Goal: Communication & Community: Participate in discussion

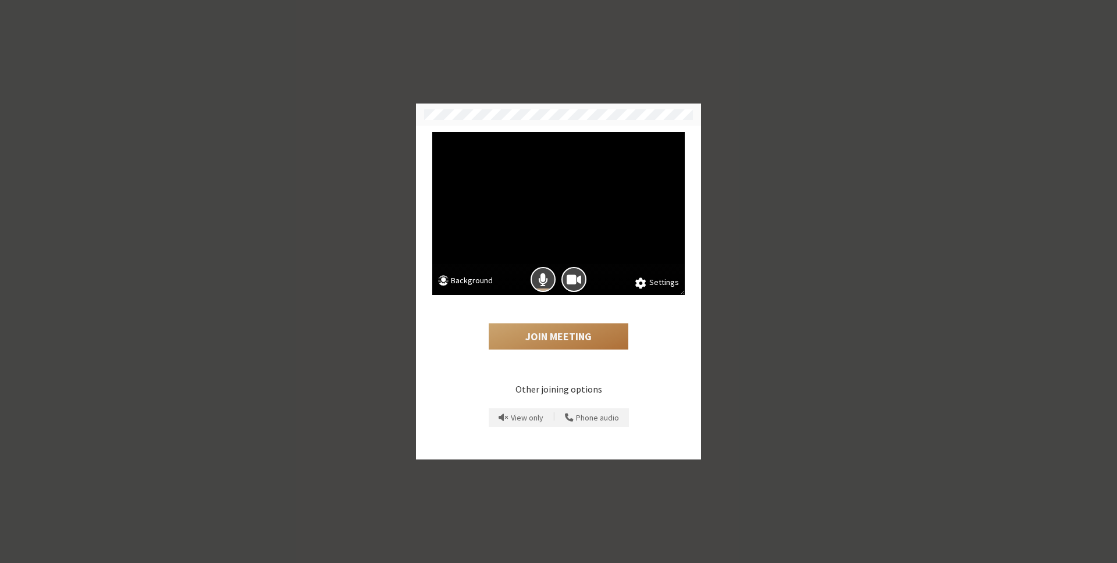
click at [556, 335] on button "Join Meeting" at bounding box center [559, 336] width 140 height 27
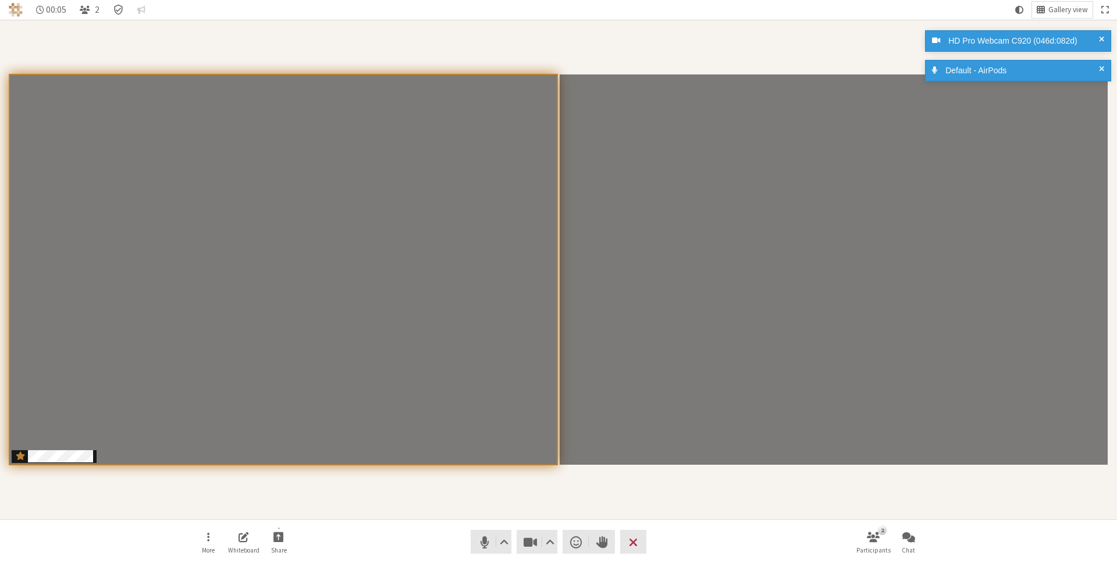
click at [810, 481] on div "Participants" at bounding box center [558, 269] width 1101 height 483
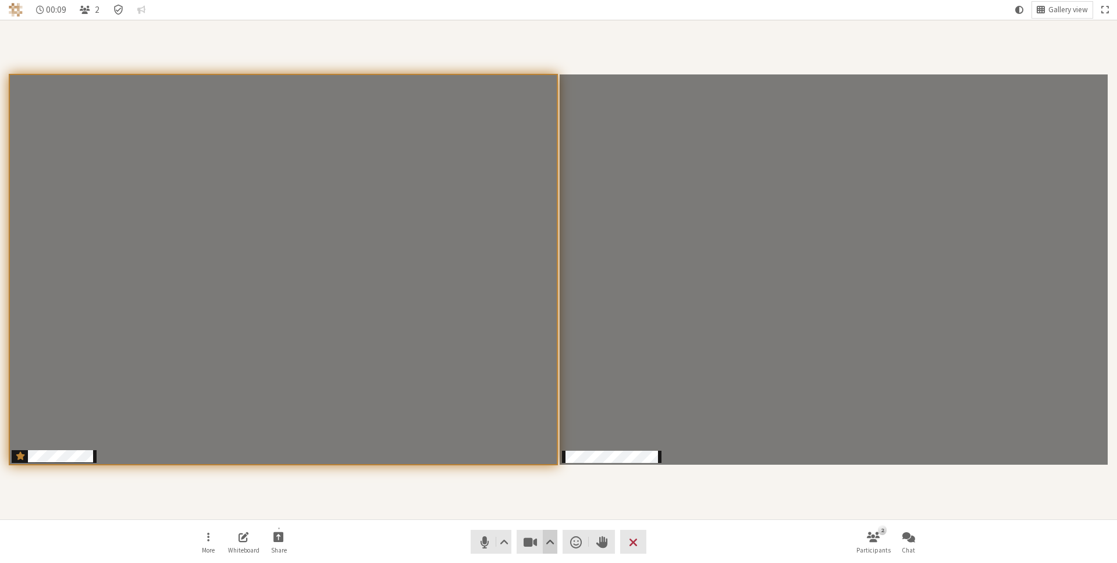
click at [553, 541] on span "Video setting" at bounding box center [550, 542] width 9 height 16
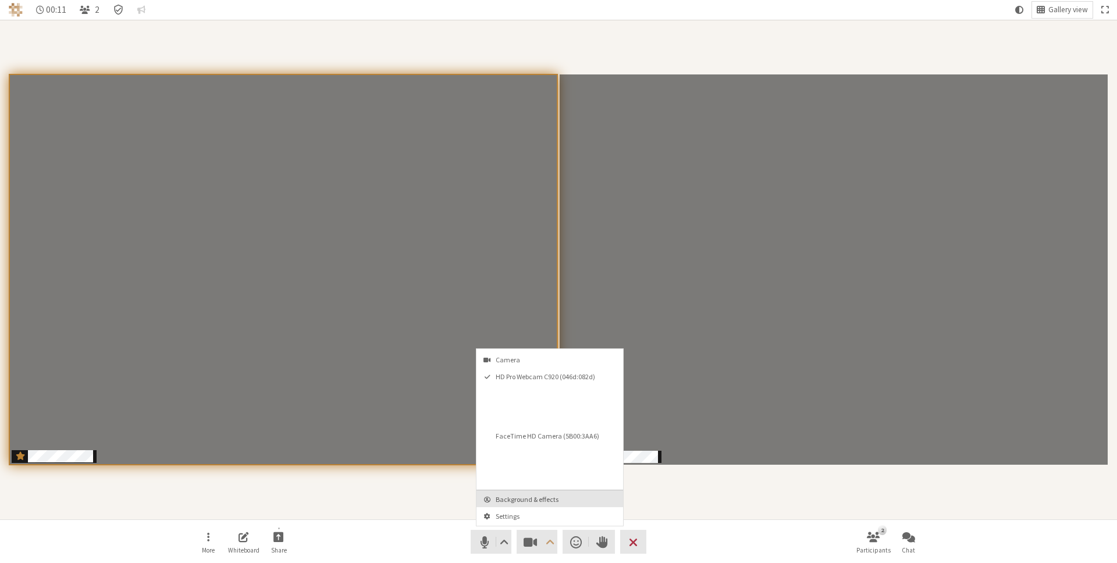
click at [552, 497] on span "Background & effects" at bounding box center [557, 500] width 122 height 8
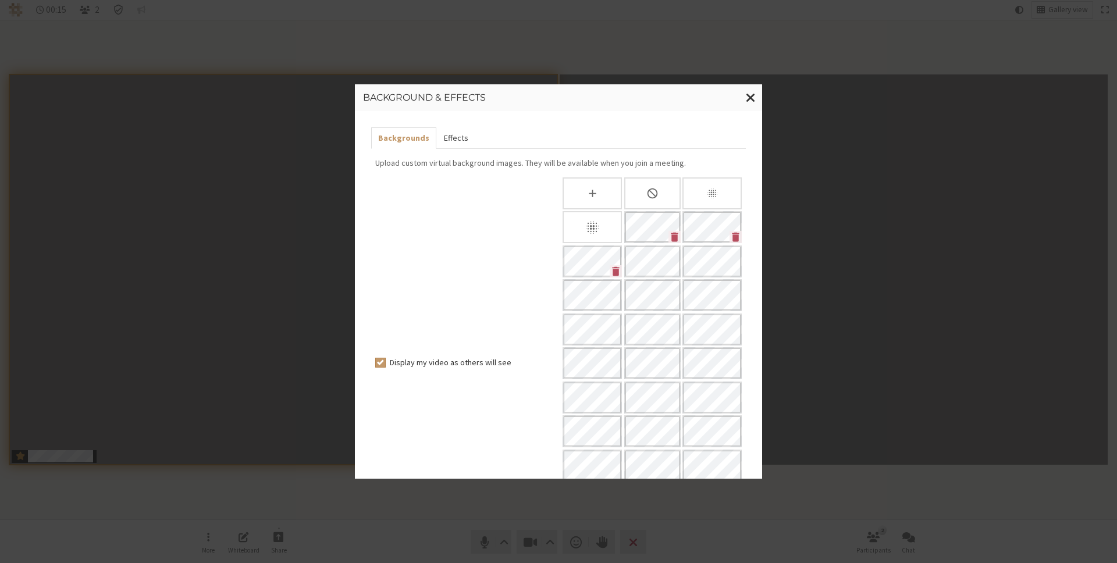
click at [458, 136] on button "Effects" at bounding box center [455, 138] width 38 height 22
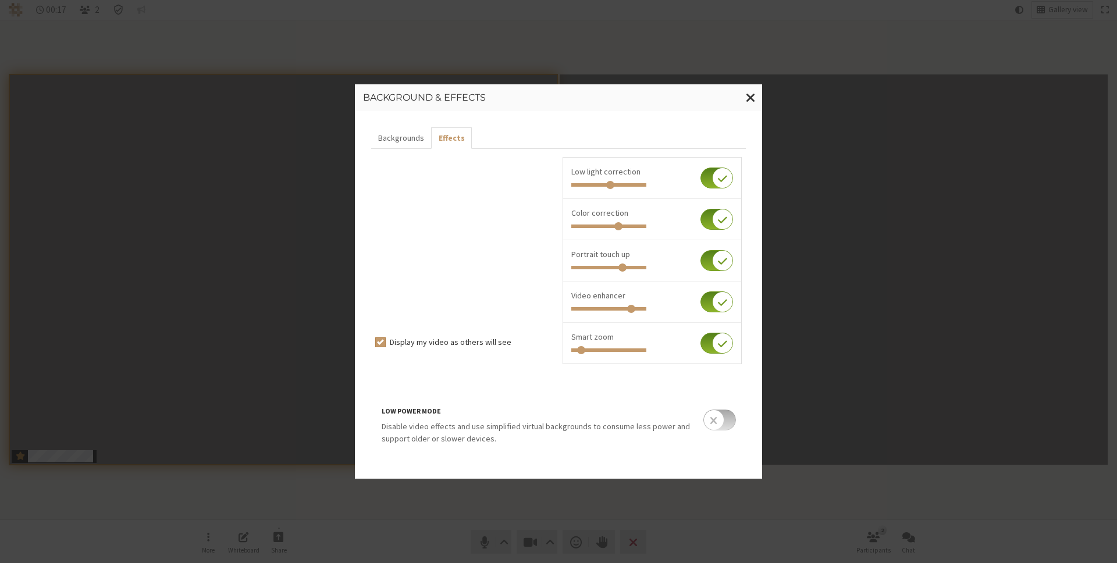
click at [727, 345] on input "checkbox" at bounding box center [716, 343] width 33 height 21
checkbox input "false"
click at [752, 98] on span "Close modal" at bounding box center [751, 97] width 10 height 15
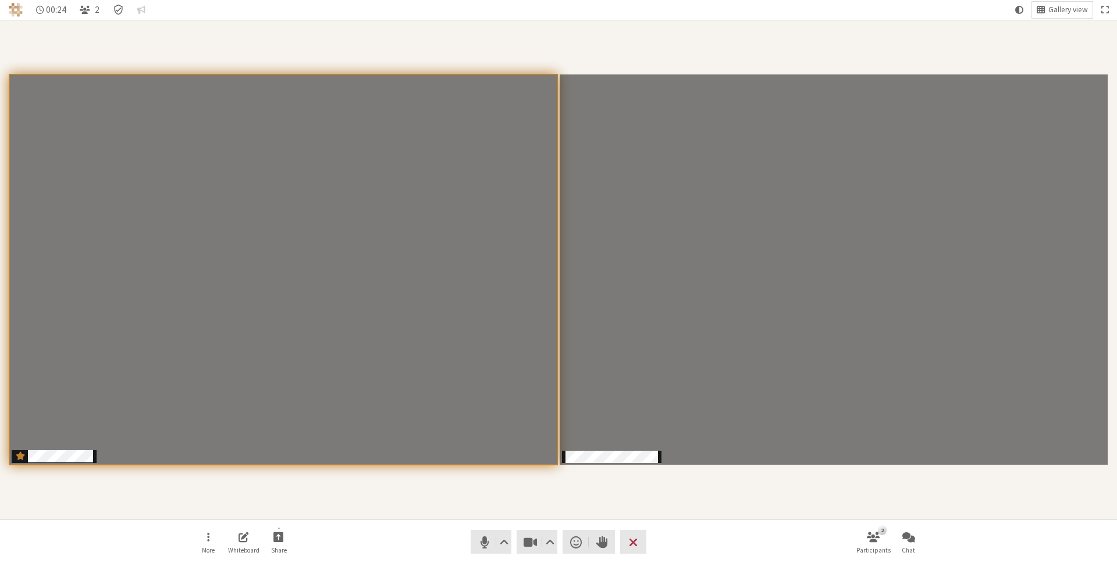
click at [482, 488] on div "Participants" at bounding box center [558, 269] width 1101 height 483
click at [484, 167] on video "Participants" at bounding box center [283, 269] width 548 height 391
click at [650, 12] on nav "01:17 2 Gallery view" at bounding box center [558, 10] width 1117 height 20
click at [529, 493] on div "Participants" at bounding box center [558, 269] width 1101 height 483
click at [486, 546] on span "Mute (⌘+Shift+A)" at bounding box center [484, 542] width 16 height 16
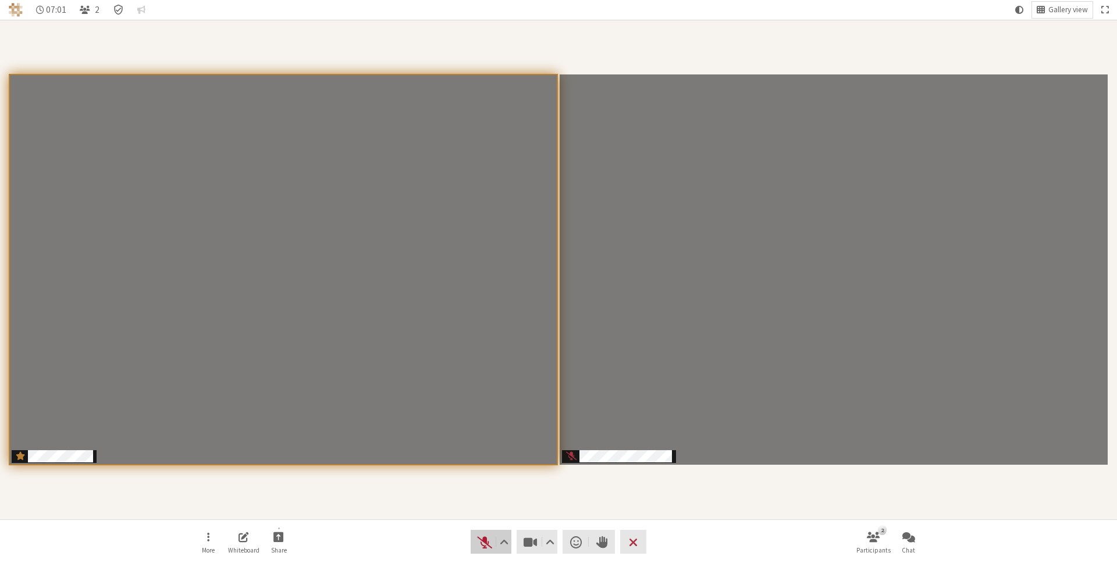
click at [486, 546] on span "Unmute (⌘+Shift+A)" at bounding box center [484, 542] width 16 height 16
click at [570, 506] on div "Participants" at bounding box center [558, 269] width 1101 height 483
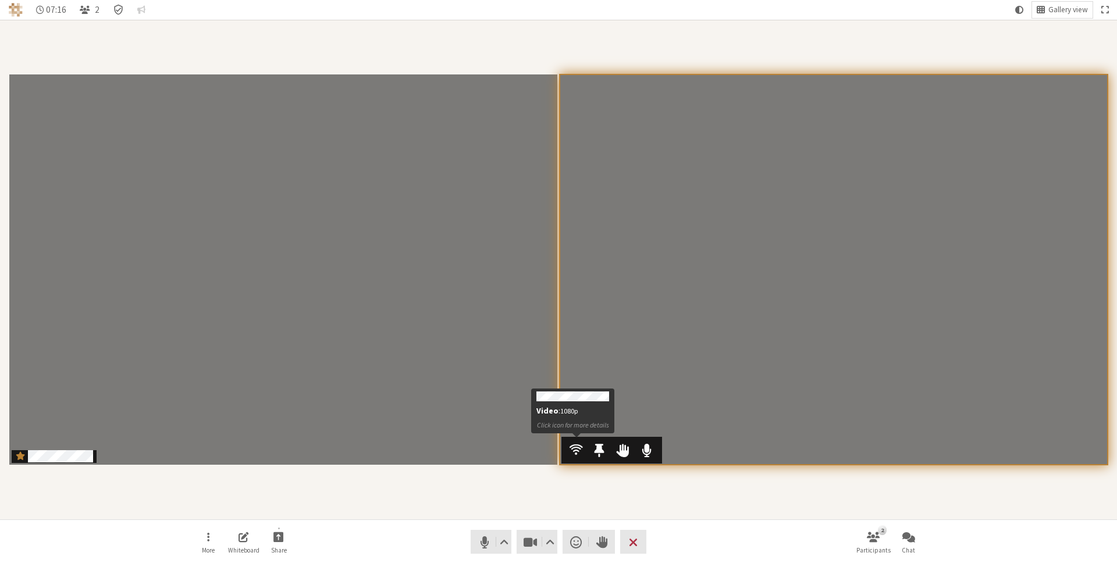
click at [574, 449] on span "Participants" at bounding box center [576, 449] width 13 height 15
click at [595, 488] on div "Participants" at bounding box center [558, 269] width 1101 height 483
click at [668, 53] on div "Participants" at bounding box center [558, 269] width 1101 height 483
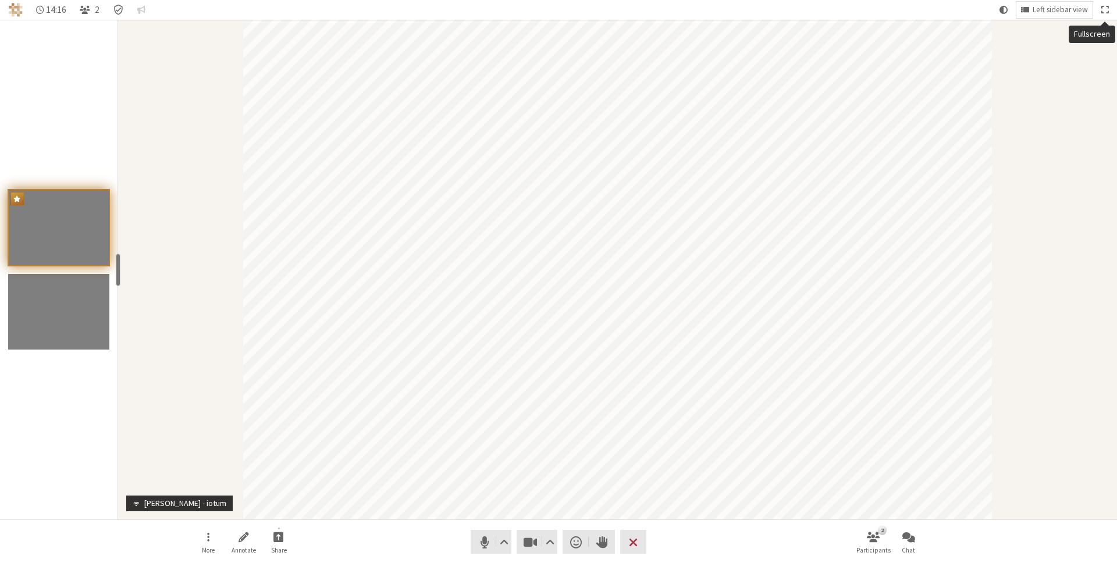
click at [1102, 6] on span "Fullscreen" at bounding box center [1104, 10] width 7 height 10
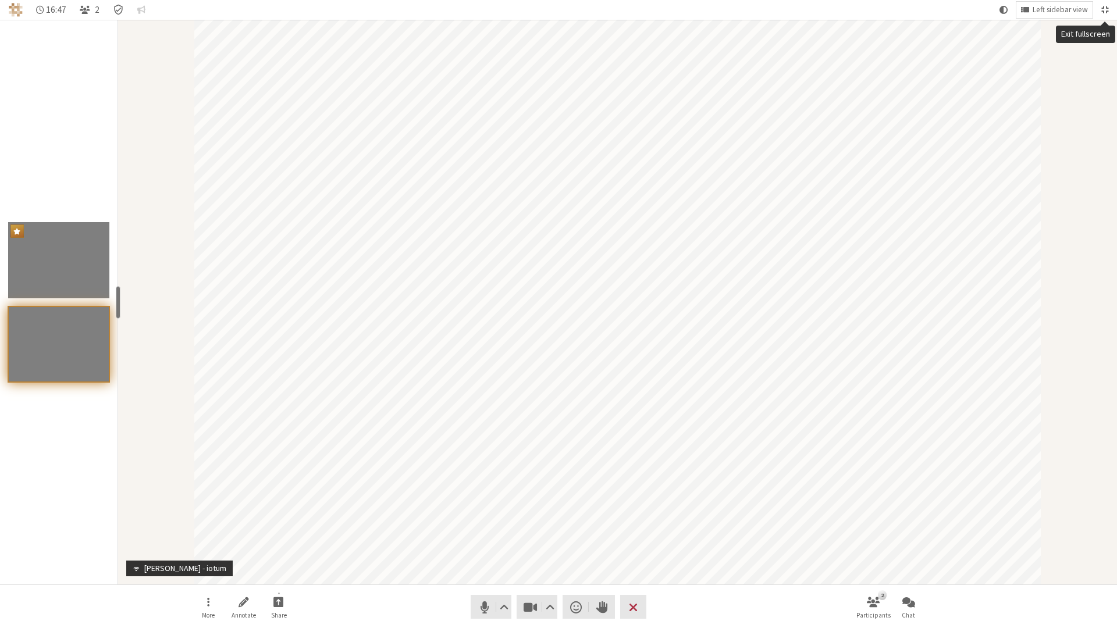
click at [1104, 5] on span "Exit fullscreen" at bounding box center [1104, 10] width 7 height 10
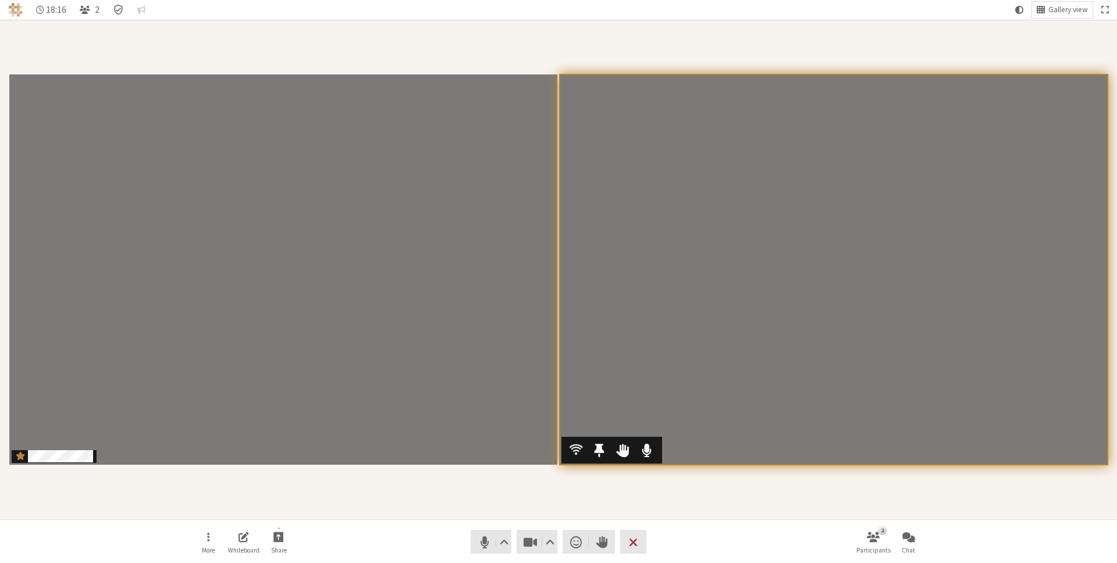
click at [816, 346] on video "Participants" at bounding box center [834, 269] width 548 height 391
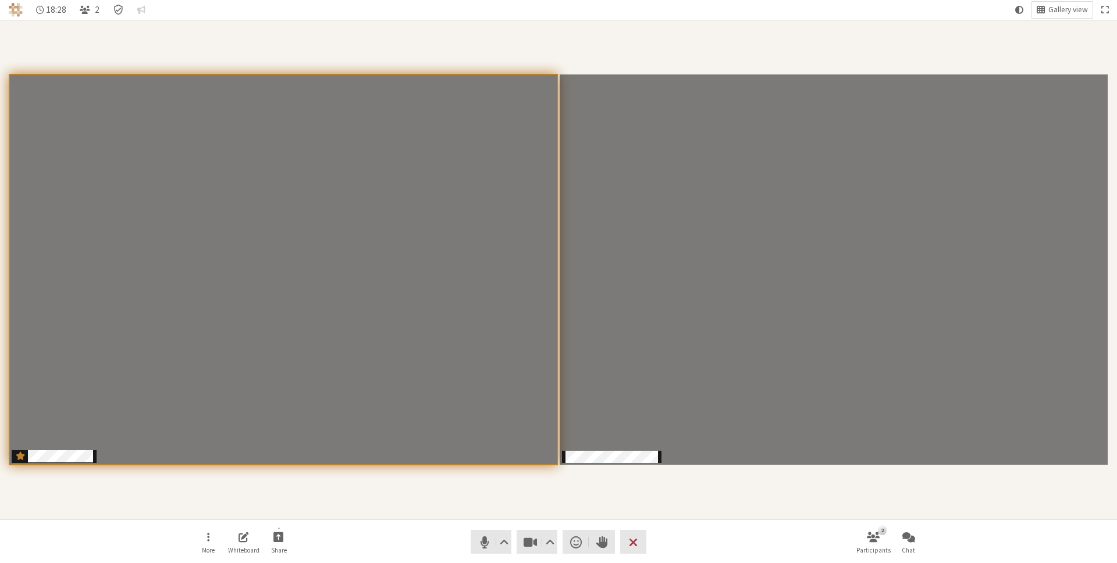
click at [815, 479] on div "Participants" at bounding box center [558, 269] width 1101 height 483
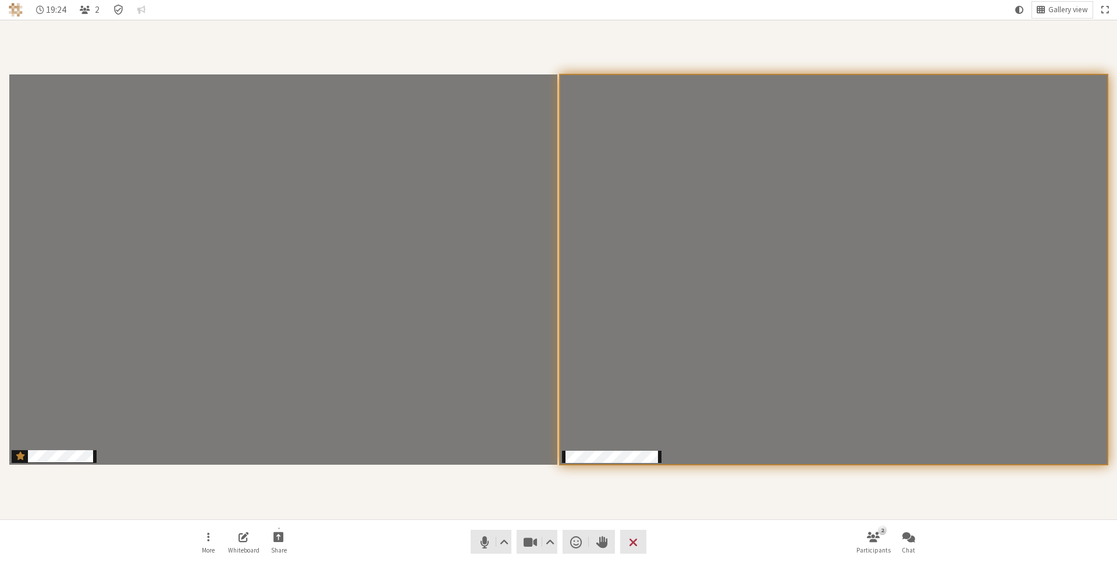
click at [642, 71] on div "Participants" at bounding box center [558, 269] width 1101 height 483
click at [574, 445] on span "Participants" at bounding box center [576, 449] width 13 height 15
click at [720, 172] on video "Participants" at bounding box center [834, 269] width 548 height 391
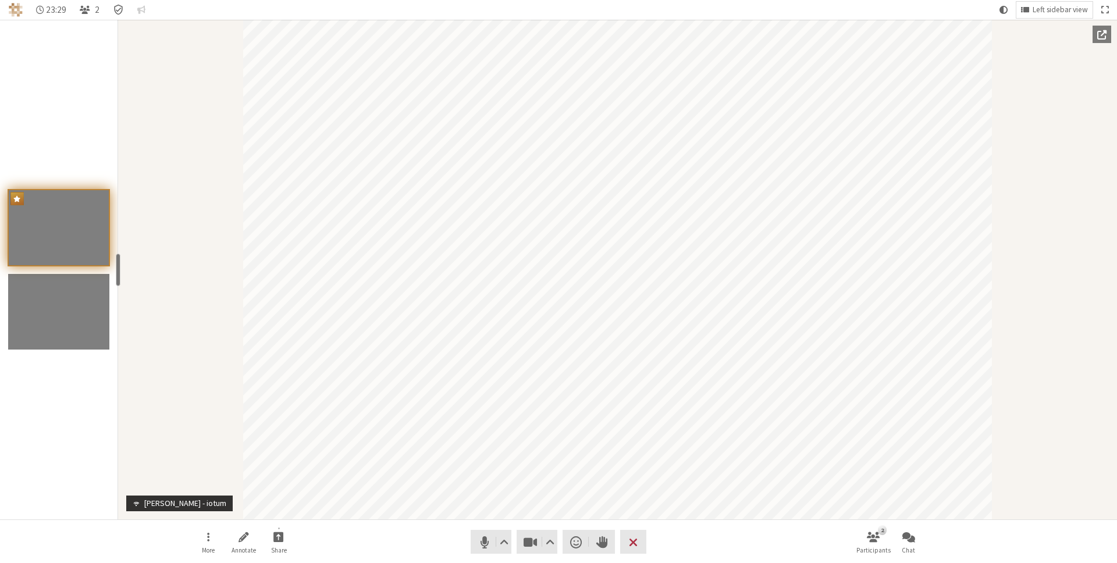
click at [867, 5] on nav "23:29 2 Left sidebar view" at bounding box center [558, 10] width 1117 height 20
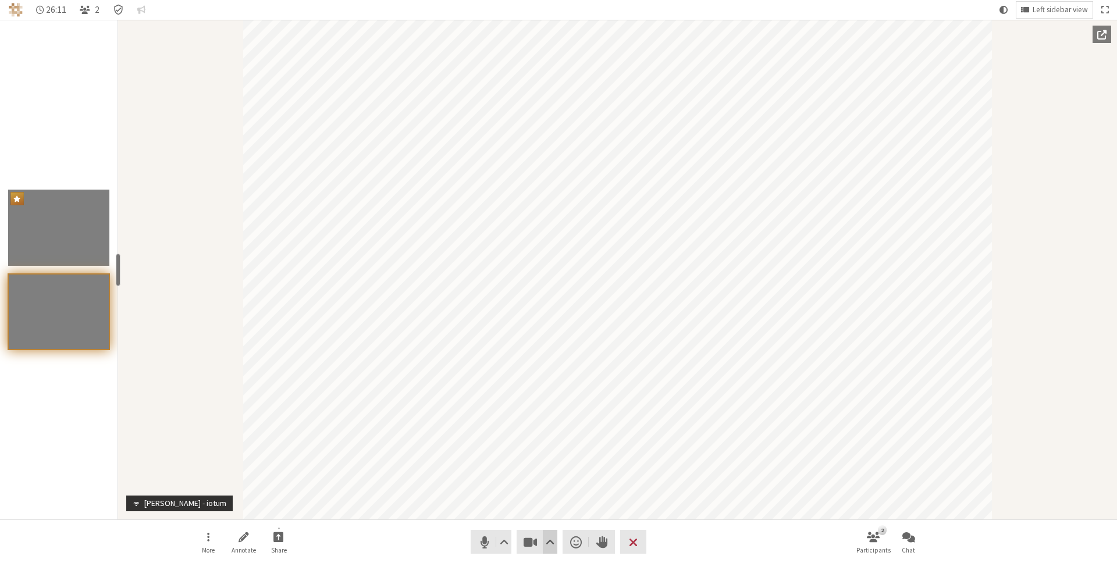
click at [552, 536] on span "Video setting" at bounding box center [550, 542] width 9 height 16
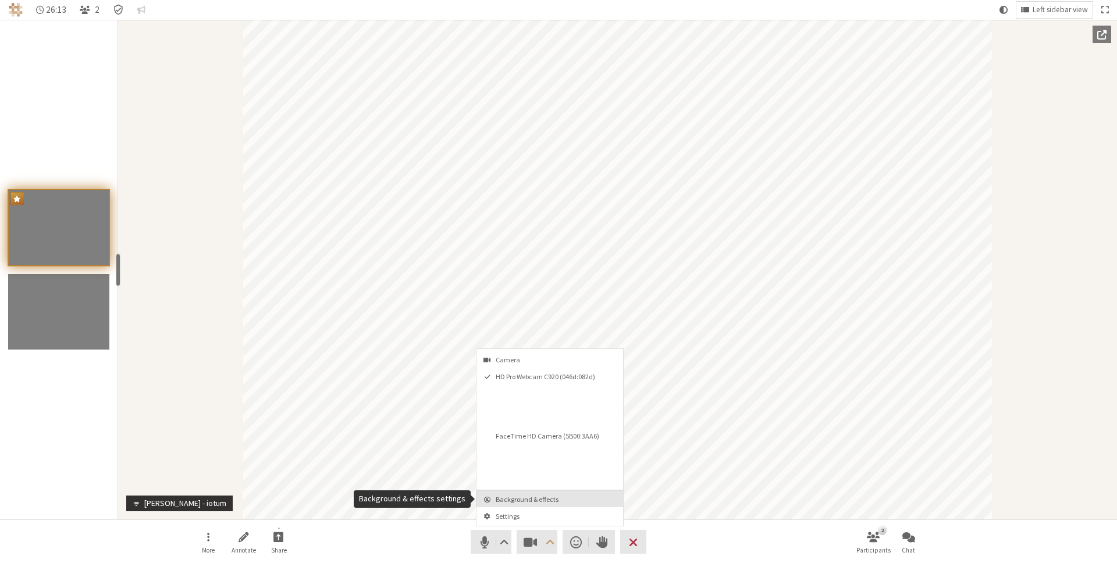
click at [553, 503] on span "Background & effects" at bounding box center [557, 500] width 122 height 8
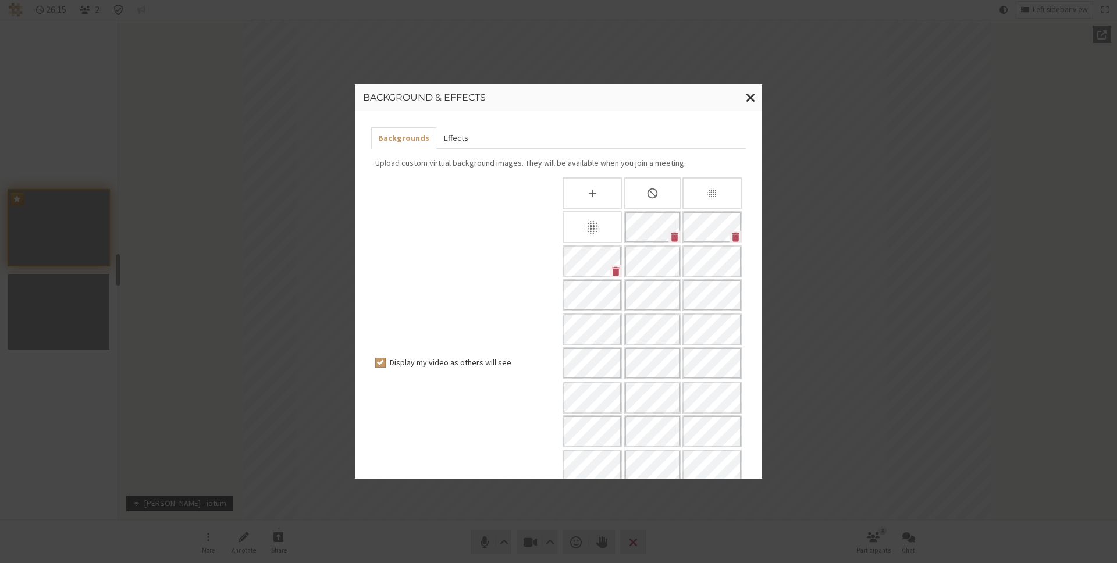
click at [457, 134] on button "Effects" at bounding box center [455, 138] width 38 height 22
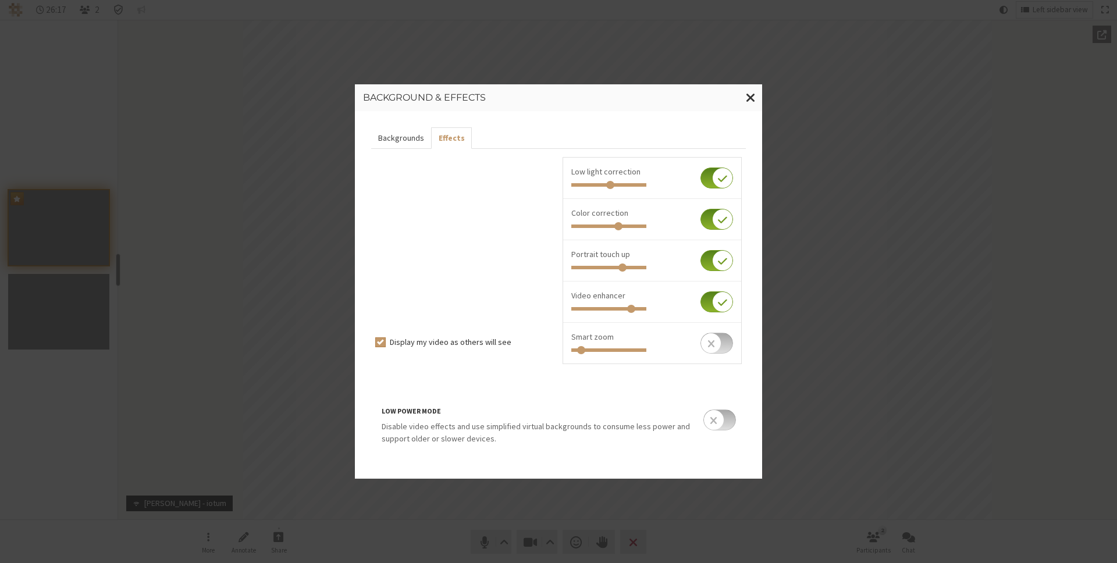
click at [411, 134] on button "Backgrounds" at bounding box center [401, 138] width 60 height 22
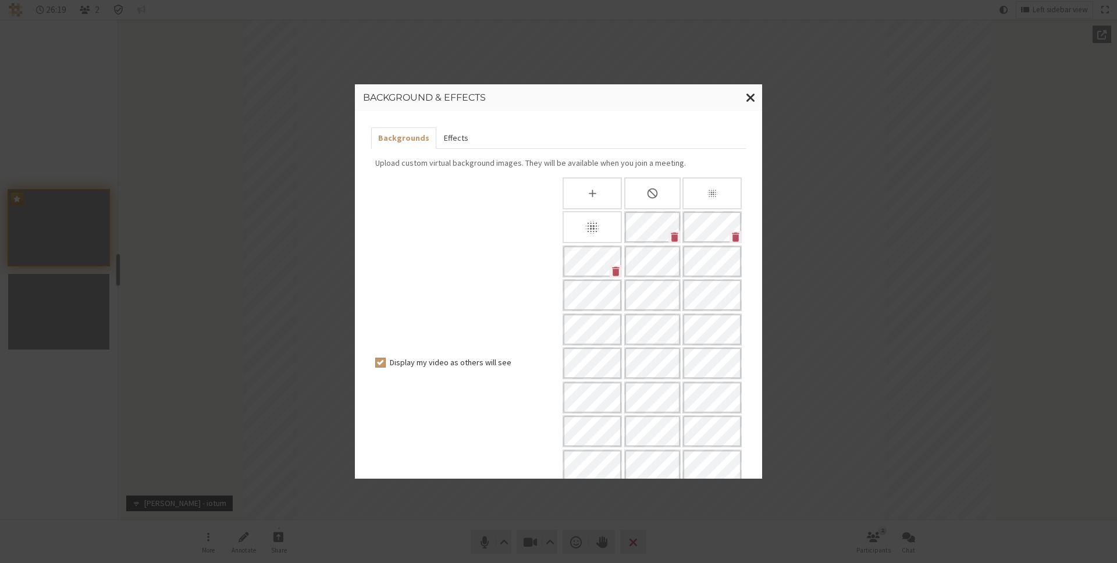
click at [443, 134] on button "Effects" at bounding box center [455, 138] width 38 height 22
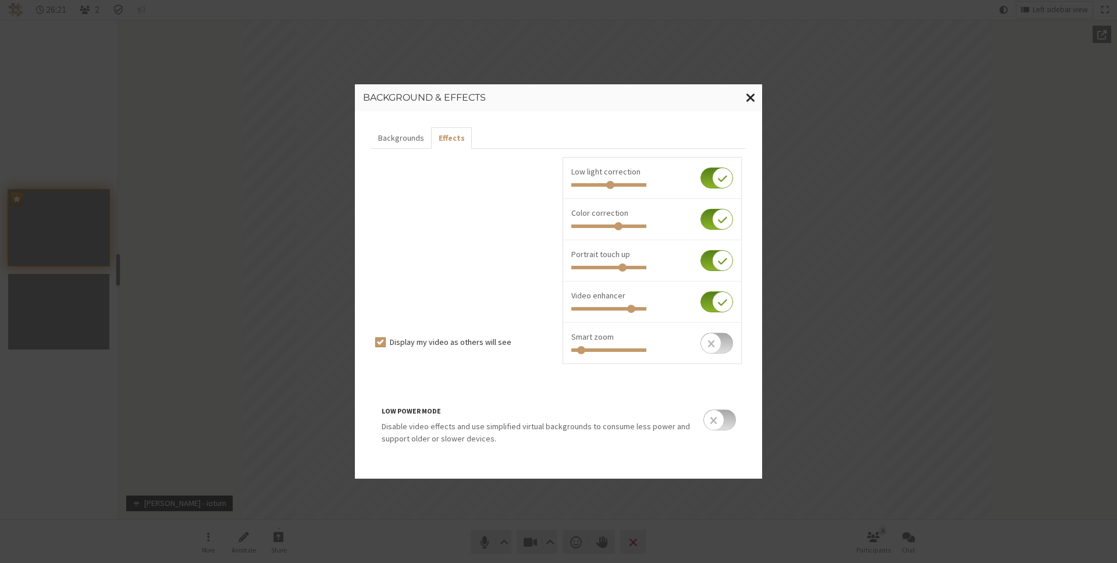
click at [751, 97] on span "Close modal" at bounding box center [751, 97] width 10 height 15
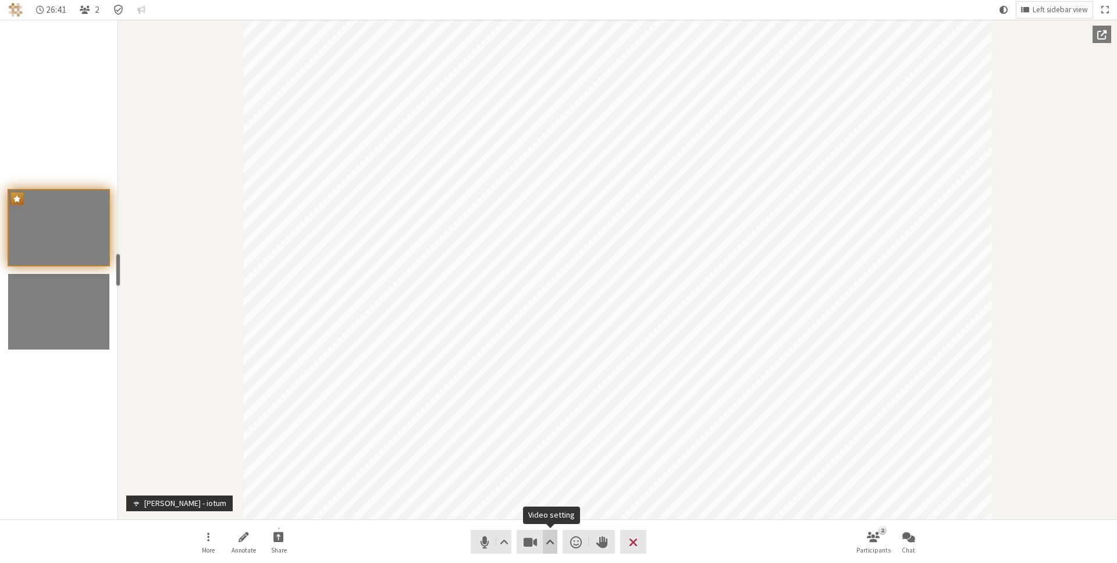
click at [552, 539] on span "Video setting" at bounding box center [550, 542] width 9 height 16
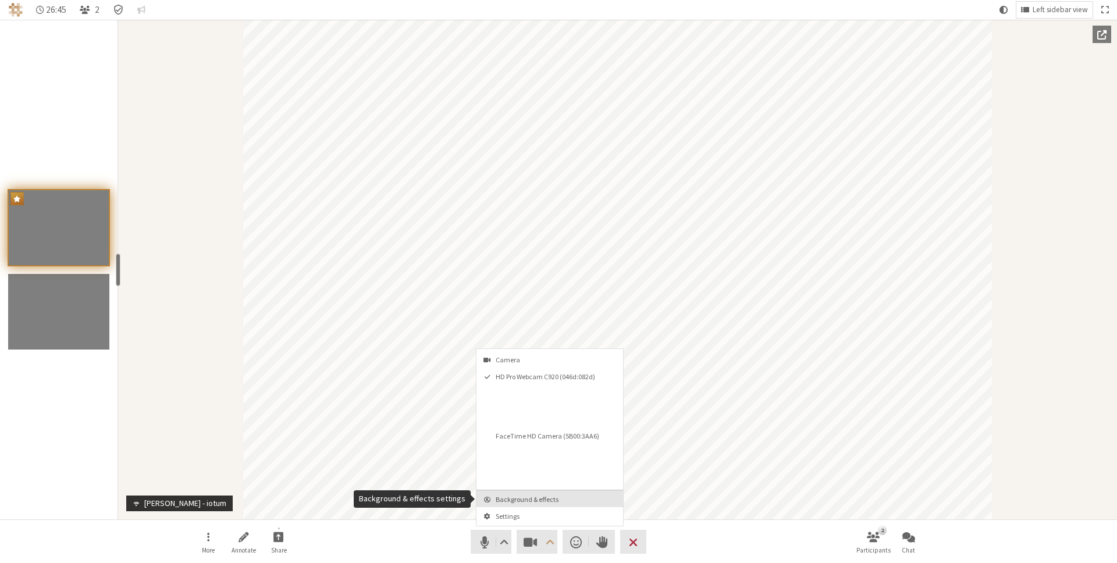
click at [553, 504] on button "Background & effects" at bounding box center [549, 498] width 147 height 17
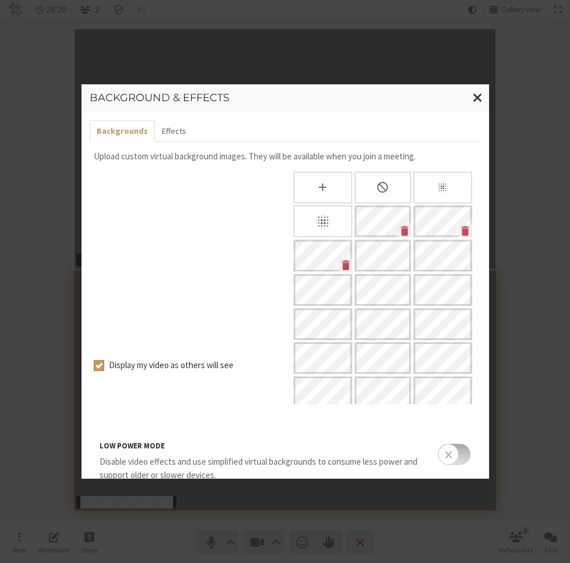
click at [409, 129] on ul "Backgrounds Effects" at bounding box center [285, 131] width 391 height 22
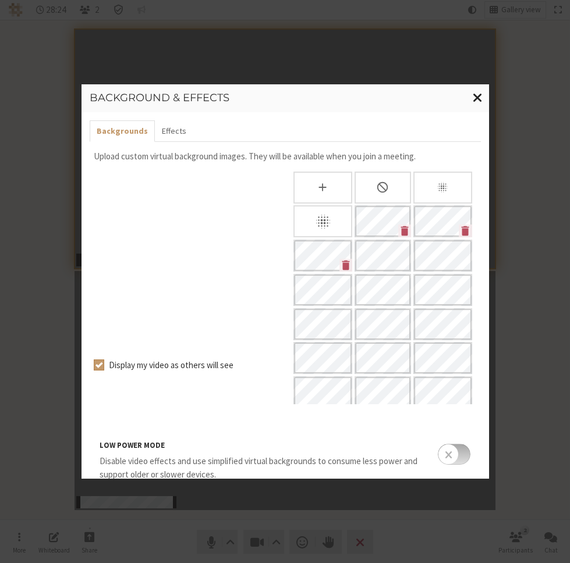
click at [475, 94] on span "Close modal" at bounding box center [477, 97] width 10 height 15
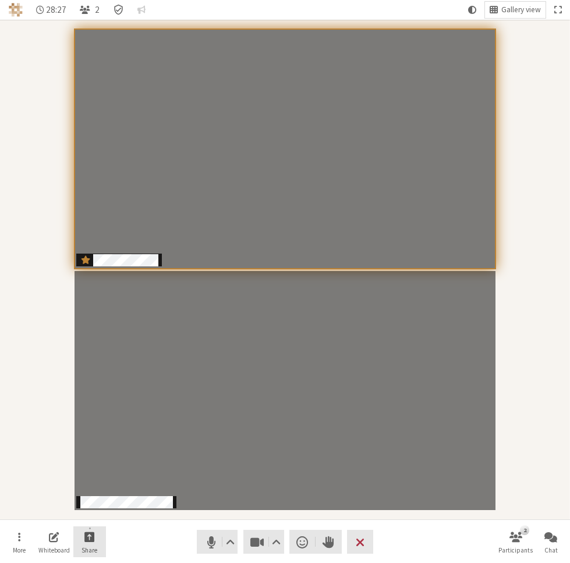
click at [99, 538] on button "Share" at bounding box center [89, 542] width 33 height 31
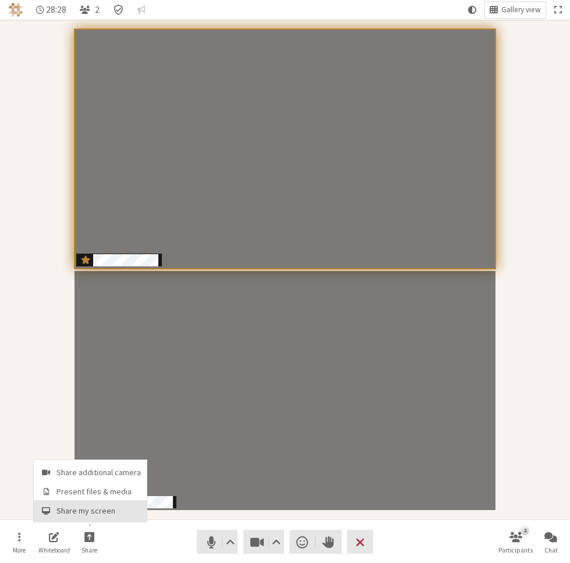
click at [102, 507] on span "Share my screen" at bounding box center [98, 511] width 84 height 9
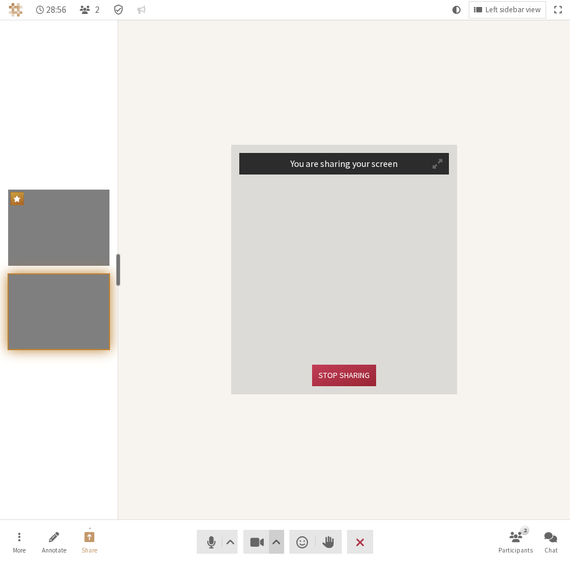
click at [276, 538] on span "Video setting" at bounding box center [276, 542] width 9 height 16
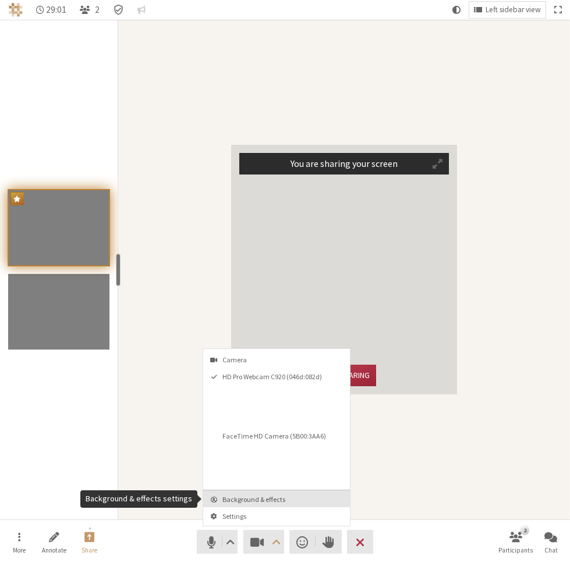
click at [282, 500] on span "Background & effects" at bounding box center [283, 500] width 122 height 8
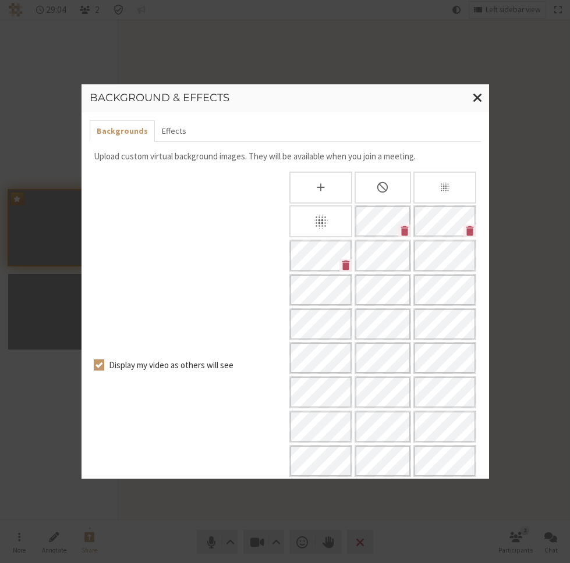
click at [337, 157] on p "Upload custom virtual background images. They will be available when you join a…" at bounding box center [285, 156] width 383 height 13
click at [346, 156] on p "Upload custom virtual background images. They will be available when you join a…" at bounding box center [285, 156] width 383 height 13
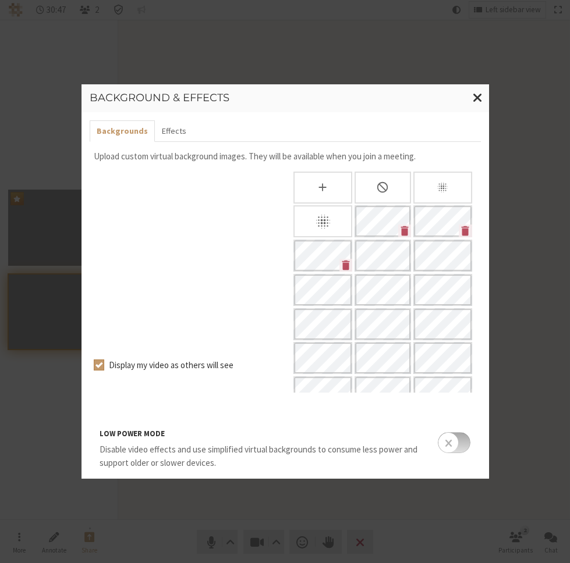
click at [447, 99] on h3 "Background & effects" at bounding box center [285, 99] width 391 height 12
click at [477, 93] on span "Close modal" at bounding box center [477, 97] width 10 height 15
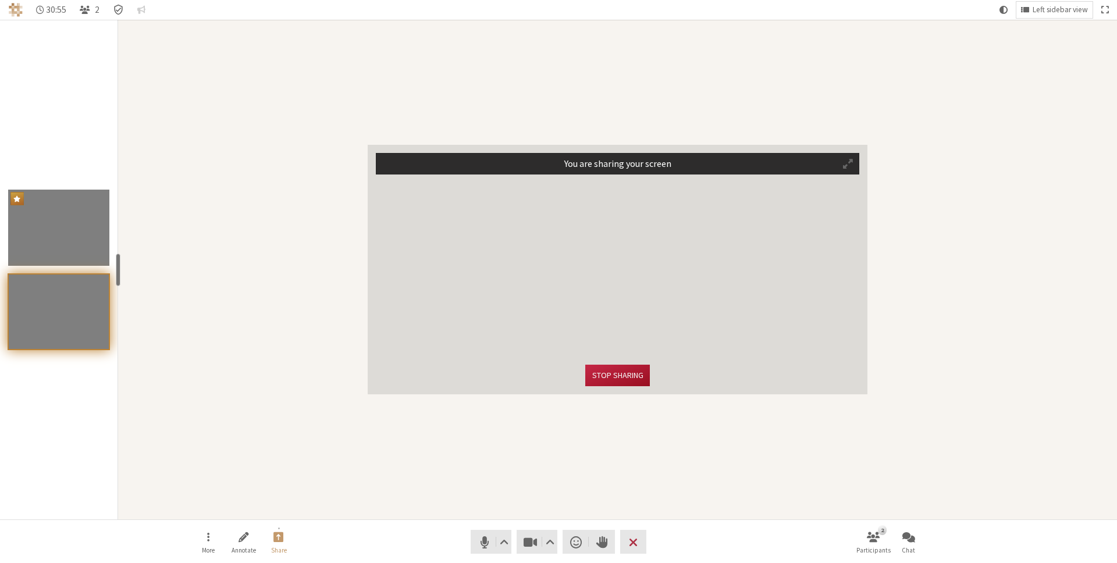
click at [624, 372] on button "Stop sharing" at bounding box center [617, 376] width 64 height 22
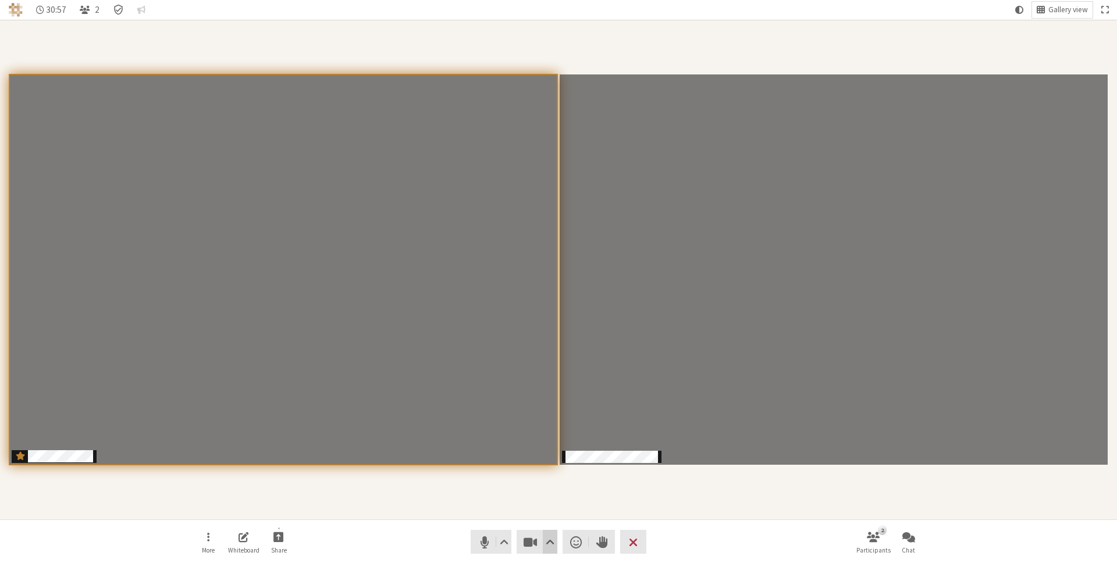
click at [555, 539] on button "Video setting" at bounding box center [550, 542] width 15 height 24
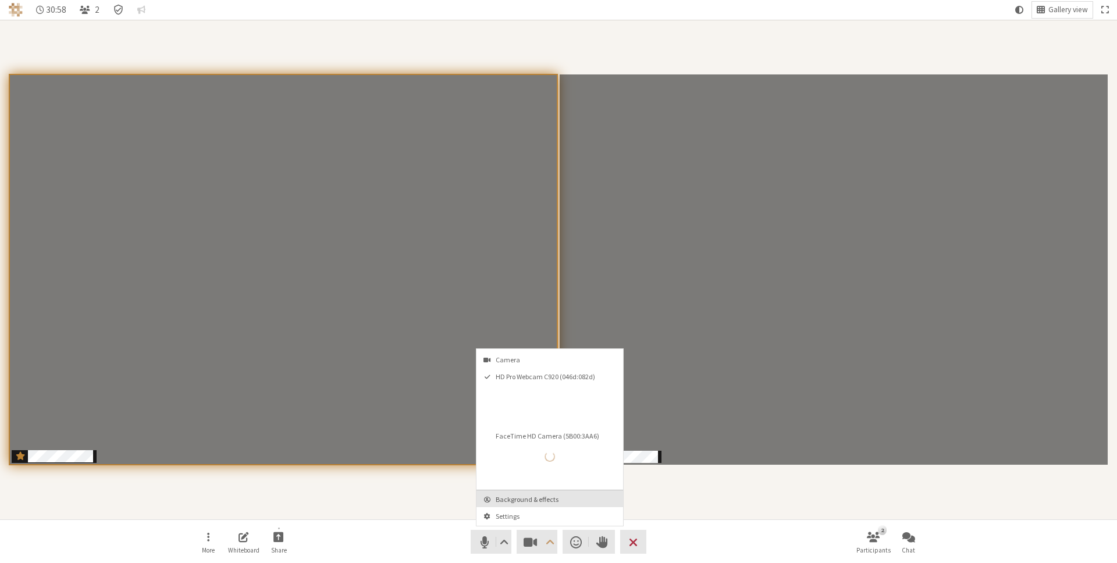
click at [549, 497] on span "Background & effects" at bounding box center [557, 500] width 122 height 8
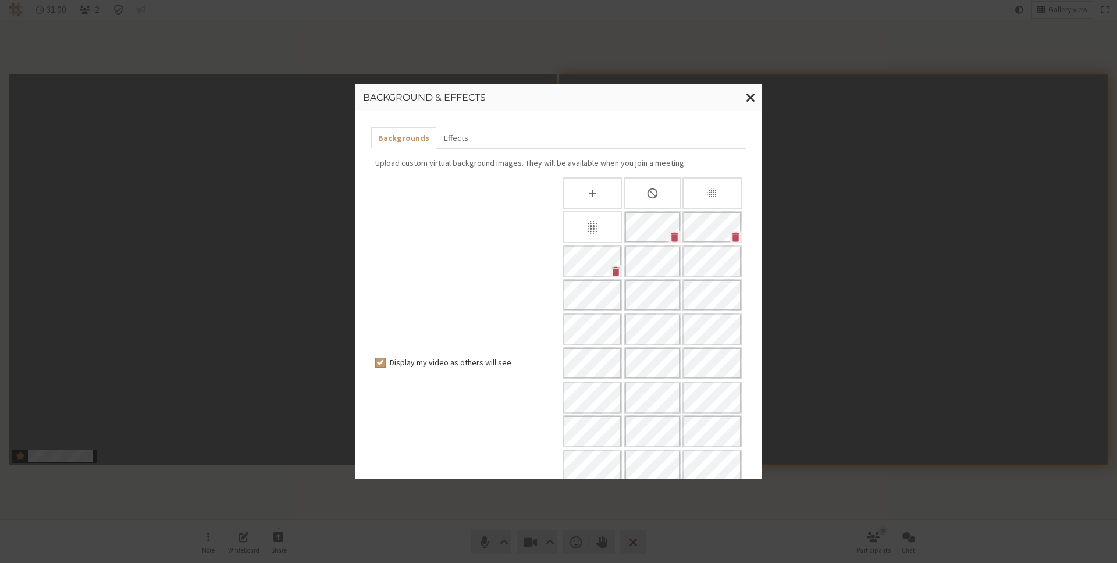
scroll to position [144, 0]
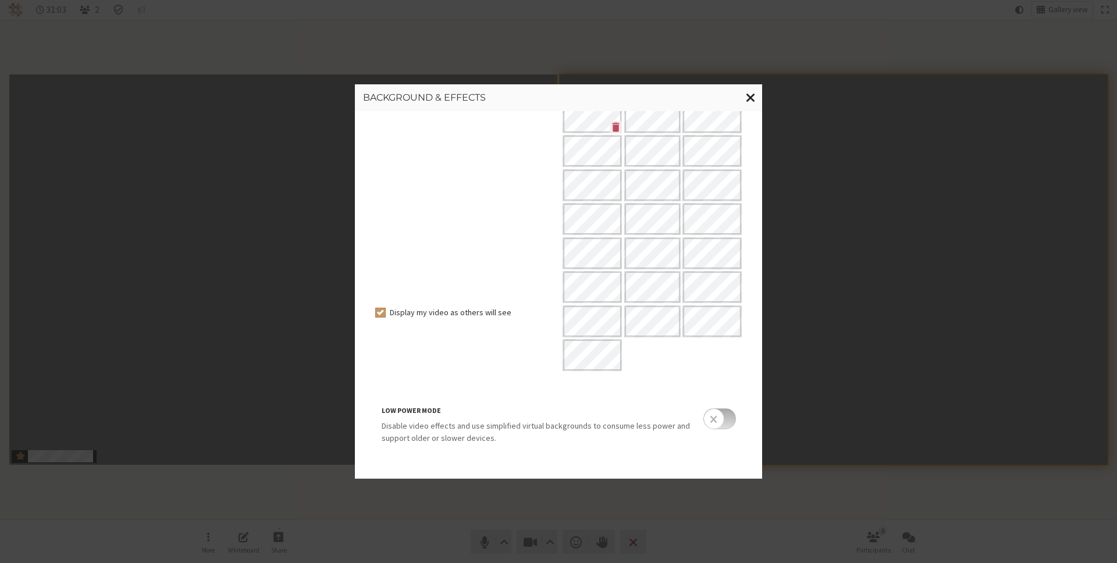
click at [752, 97] on span "Close modal" at bounding box center [751, 97] width 10 height 15
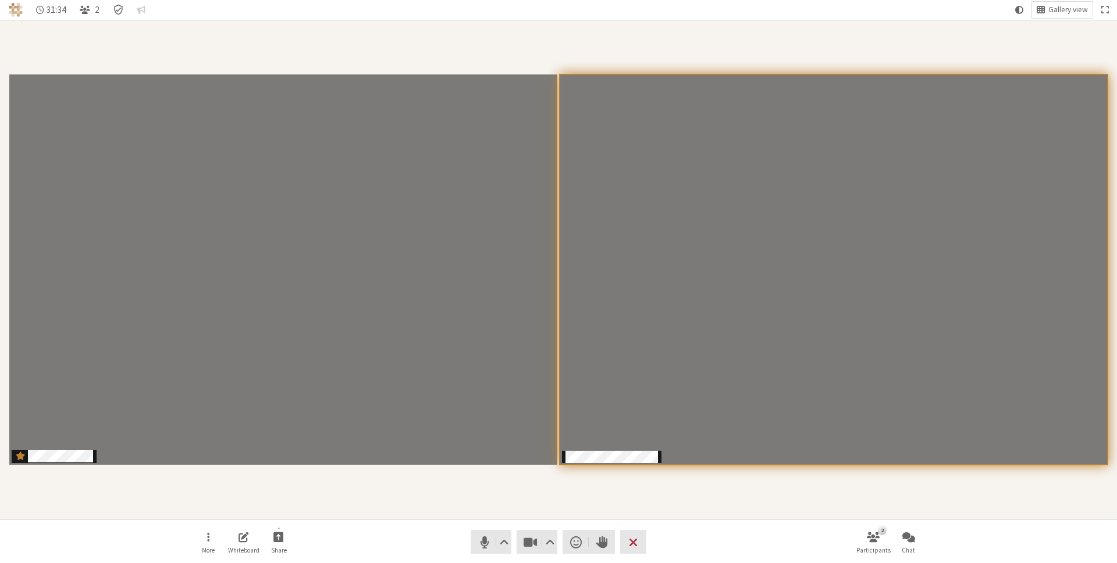
click at [525, 493] on div "Participants" at bounding box center [558, 269] width 1101 height 483
click at [551, 545] on span "Video setting" at bounding box center [550, 542] width 9 height 16
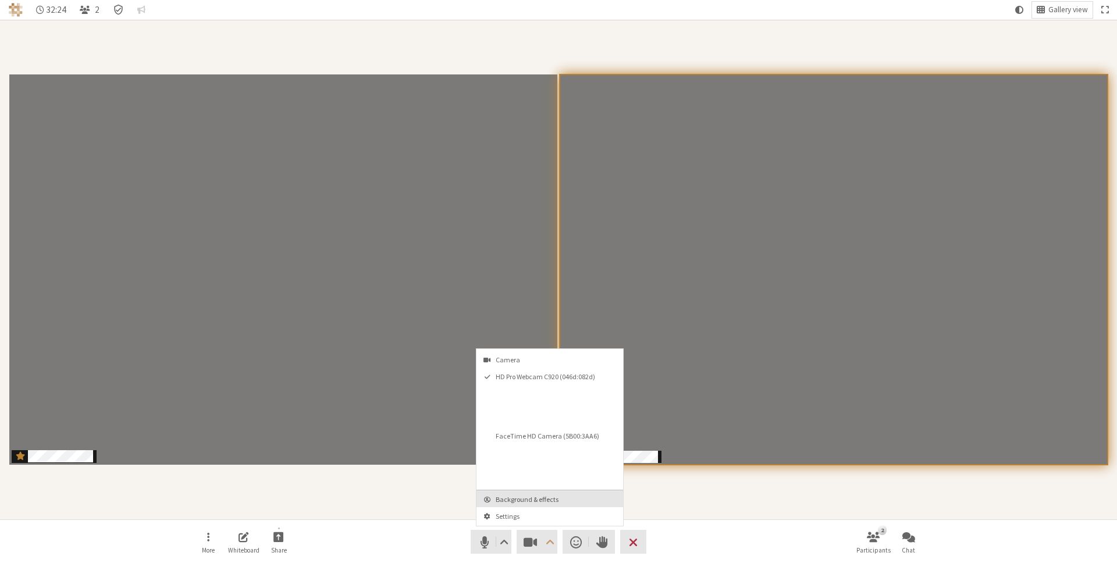
click at [561, 505] on button "Background & effects" at bounding box center [549, 498] width 147 height 17
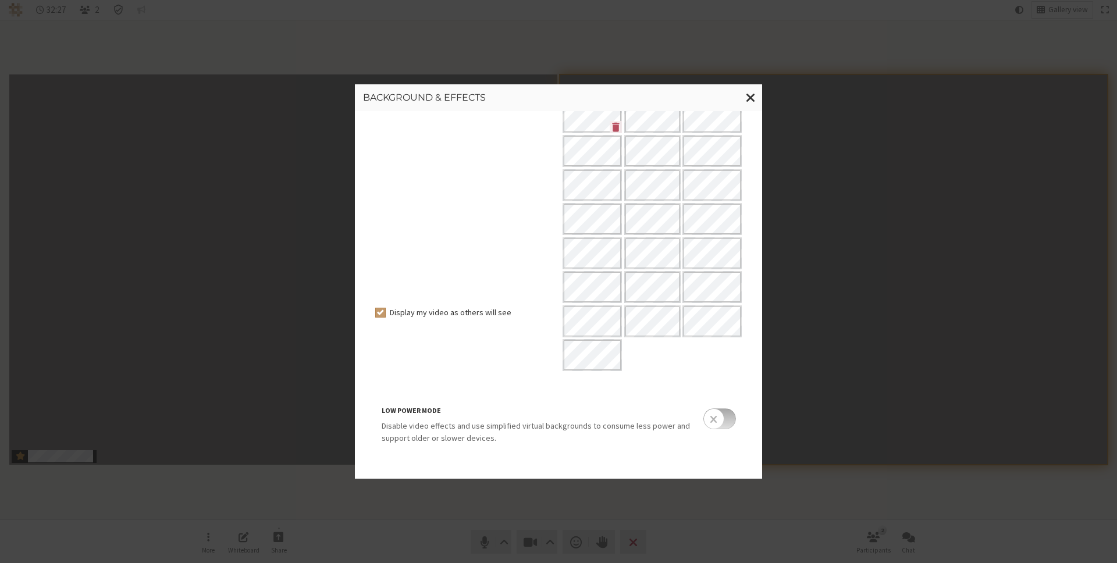
click at [557, 404] on li "Low power mode Disable video effects and use simplified virtual backgrounds to …" at bounding box center [559, 419] width 371 height 67
click at [751, 95] on span "Close modal" at bounding box center [751, 97] width 10 height 15
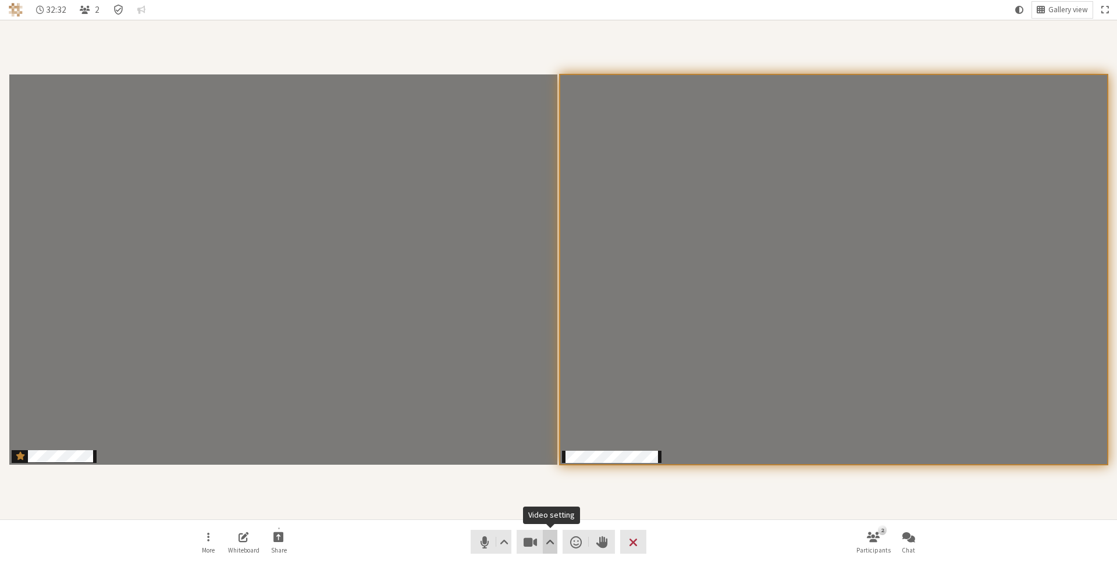
click at [549, 545] on span "Video setting" at bounding box center [550, 542] width 9 height 16
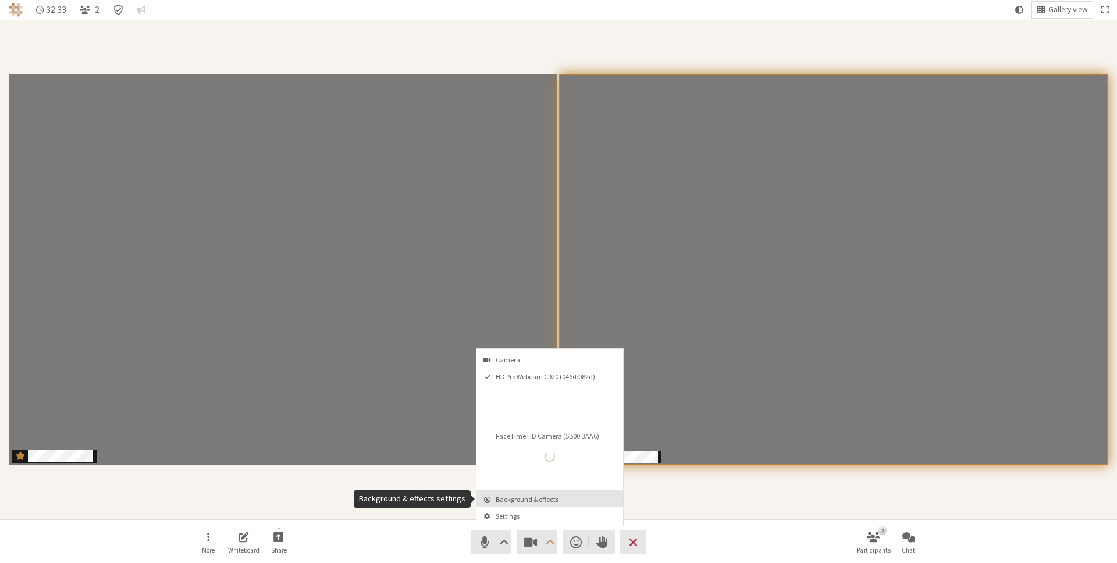
click at [569, 499] on span "Background & effects" at bounding box center [557, 500] width 122 height 8
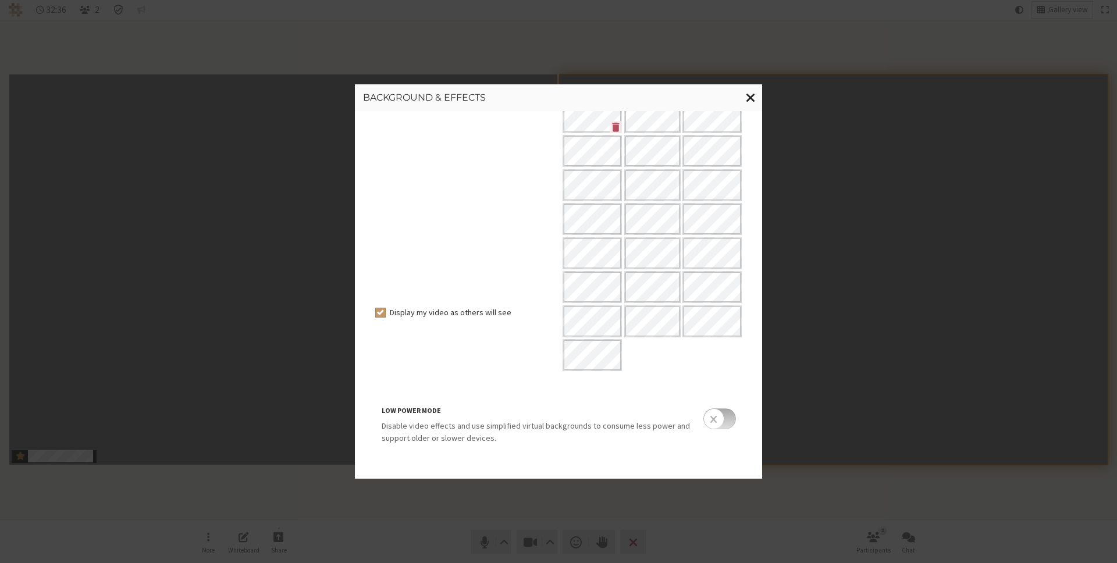
click at [755, 90] on span "Close modal" at bounding box center [751, 97] width 10 height 15
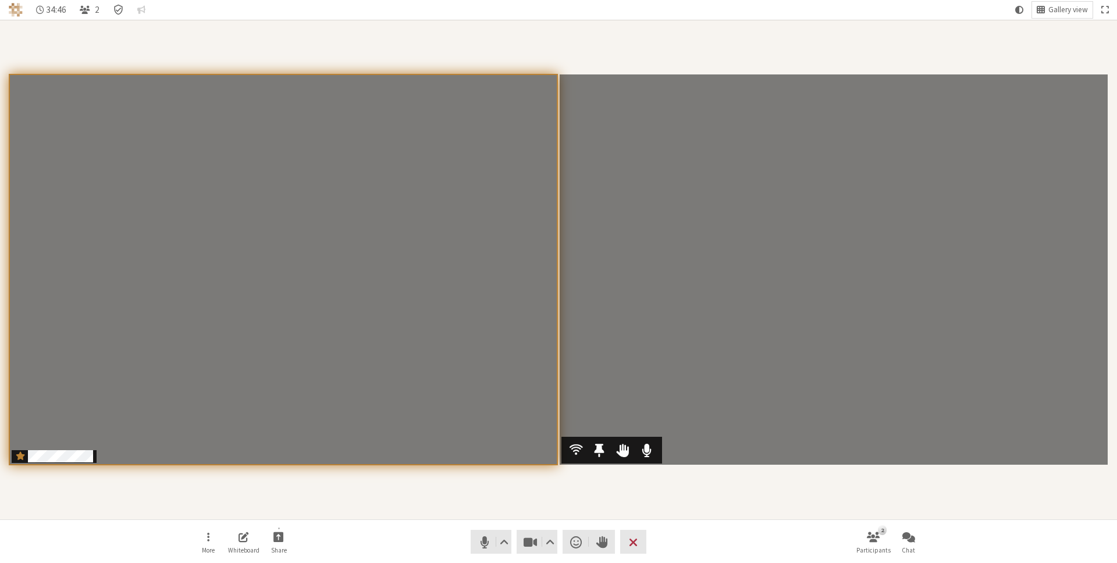
click at [631, 87] on video "Participants" at bounding box center [834, 269] width 548 height 391
click at [548, 549] on span "Video setting" at bounding box center [550, 542] width 9 height 16
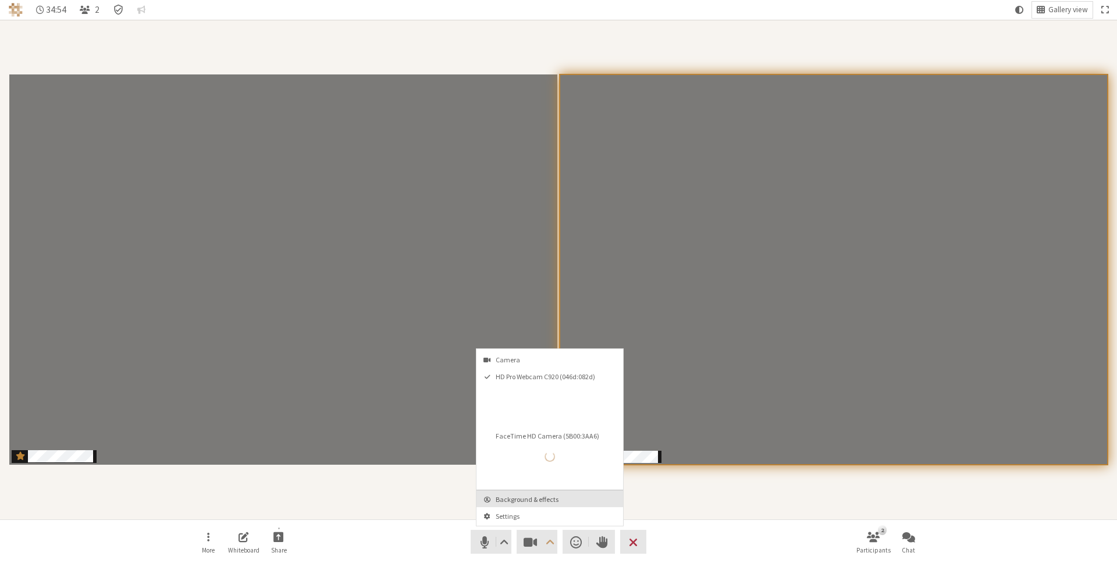
click at [557, 497] on span "Background & effects" at bounding box center [557, 500] width 122 height 8
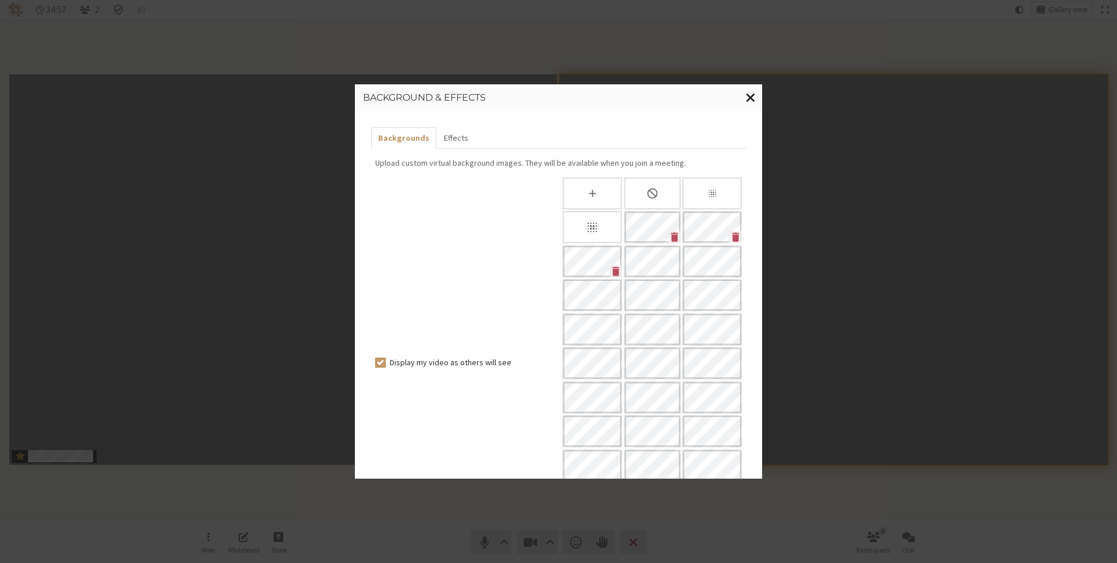
click at [749, 101] on span "Close modal" at bounding box center [751, 97] width 10 height 15
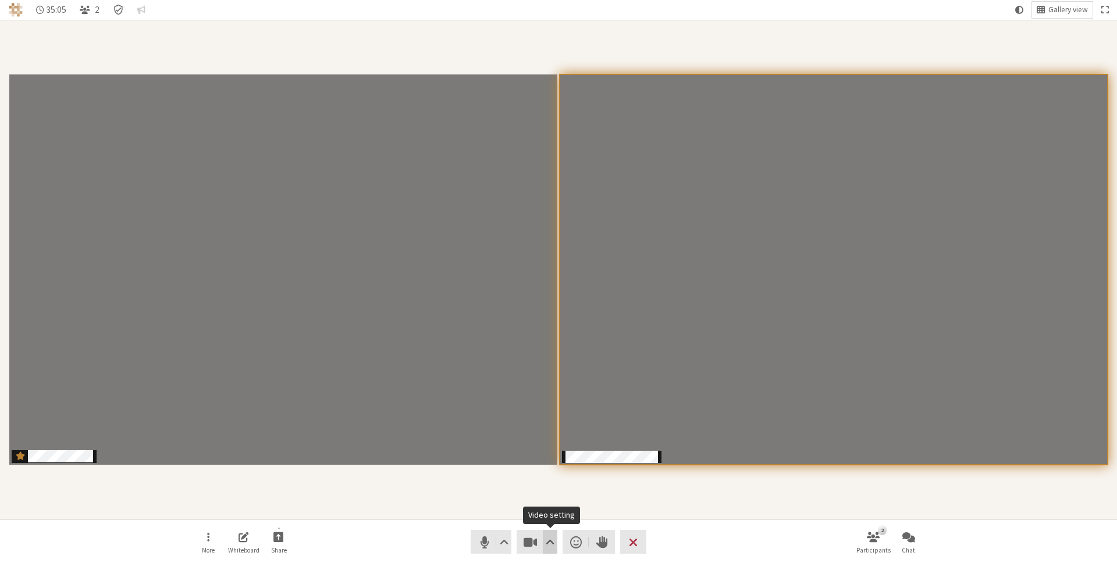
click at [551, 543] on span "Video setting" at bounding box center [550, 542] width 9 height 16
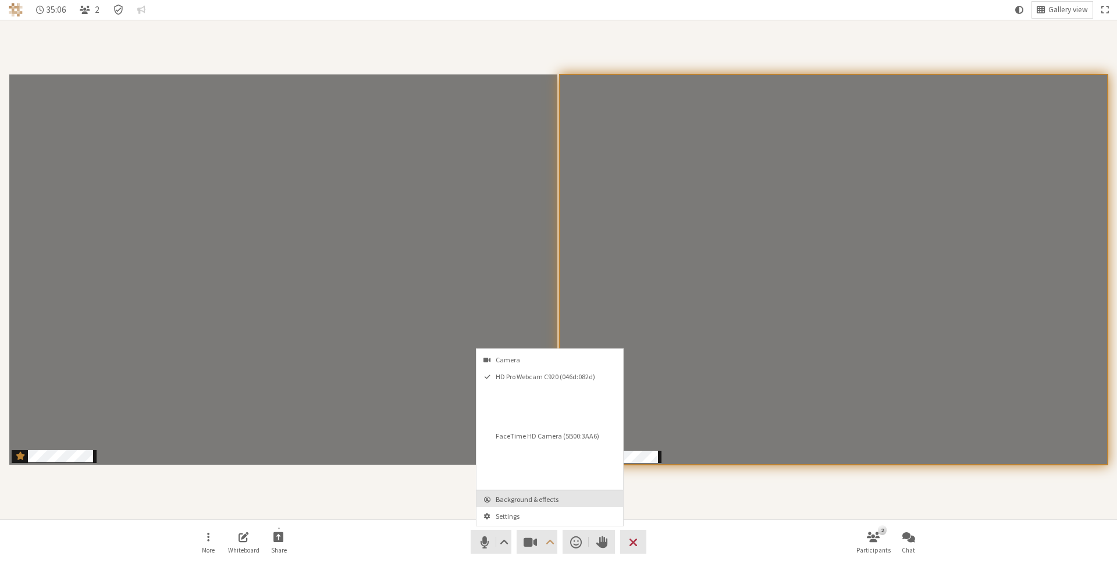
click at [557, 499] on span "Background & effects" at bounding box center [557, 500] width 122 height 8
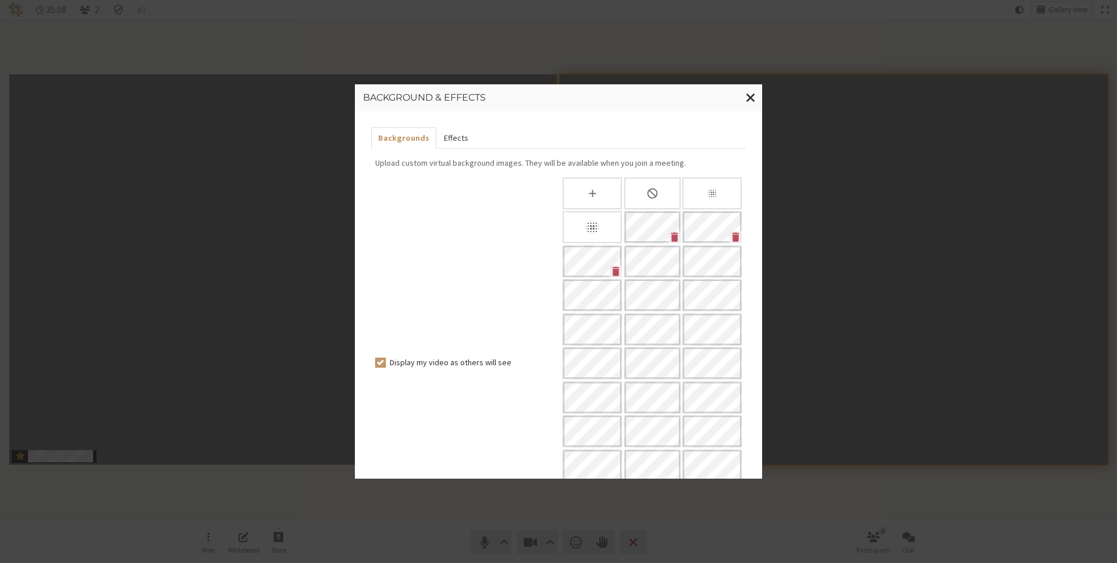
click at [457, 134] on button "Effects" at bounding box center [455, 138] width 38 height 22
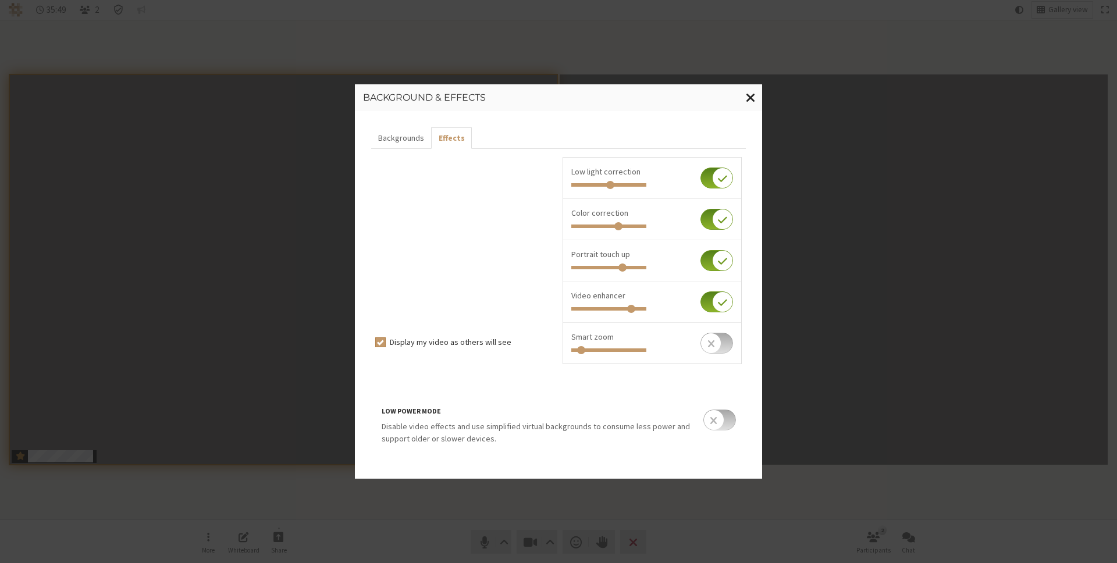
click at [750, 95] on span "Close modal" at bounding box center [751, 97] width 10 height 15
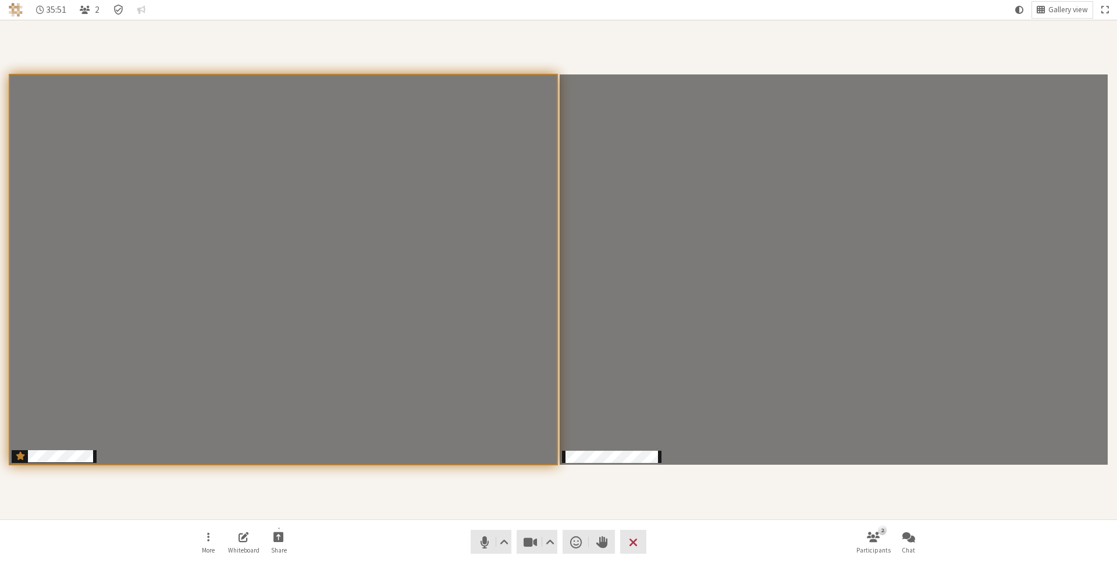
click at [717, 515] on section "Participants" at bounding box center [558, 270] width 1117 height 500
click at [712, 540] on nav "More Whiteboard Share Audio Video Send a reaction Raise hand Leave 2 Participan…" at bounding box center [558, 542] width 733 height 44
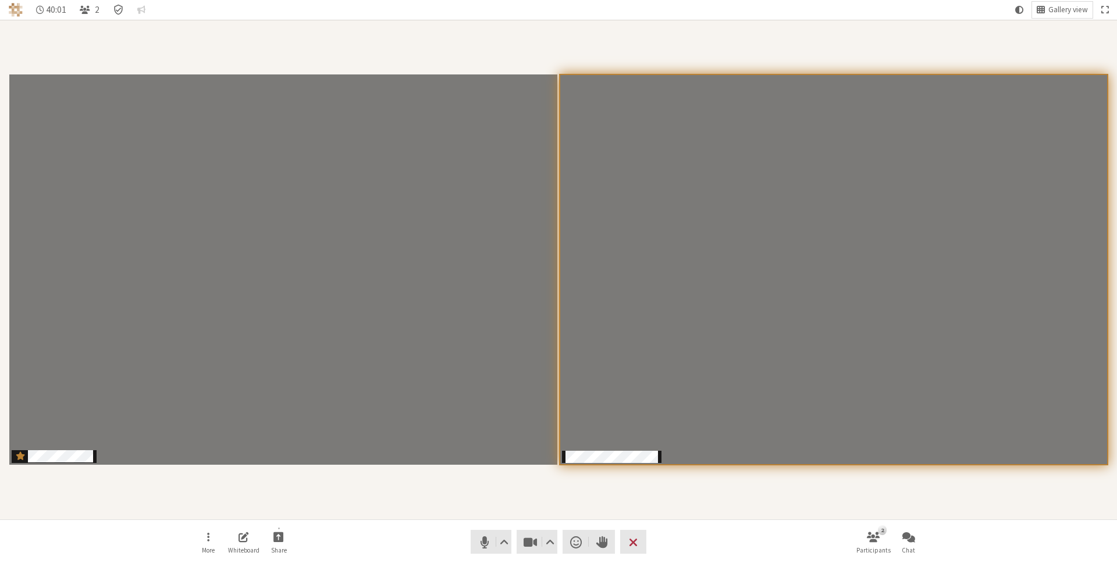
click at [755, 62] on div "Participants" at bounding box center [558, 269] width 1101 height 483
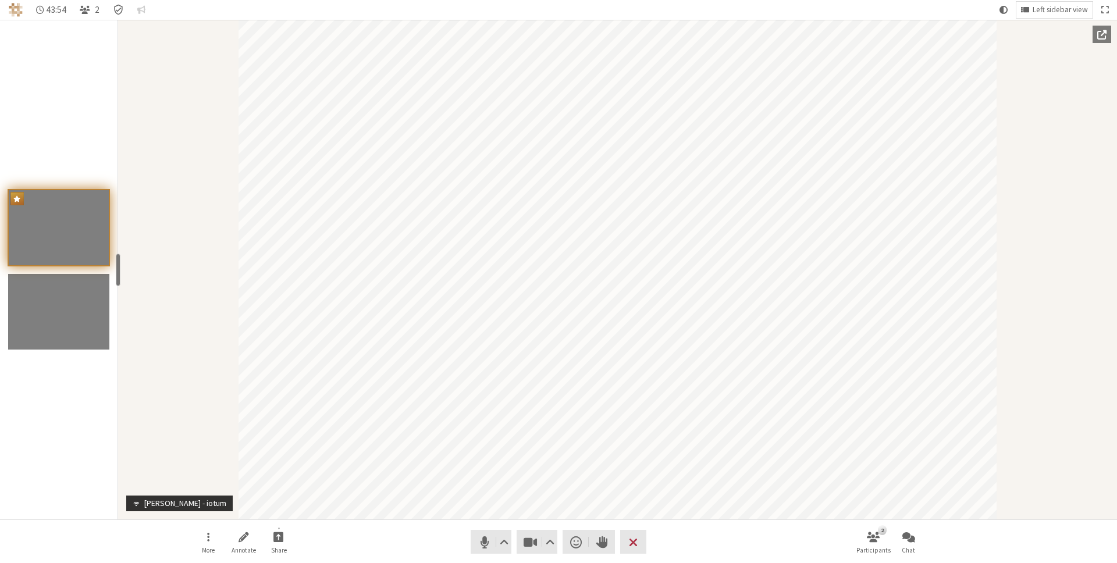
click at [815, 536] on nav "More Annotate Share Audio Video Send a reaction Raise hand Leave 2 Participants…" at bounding box center [558, 542] width 733 height 44
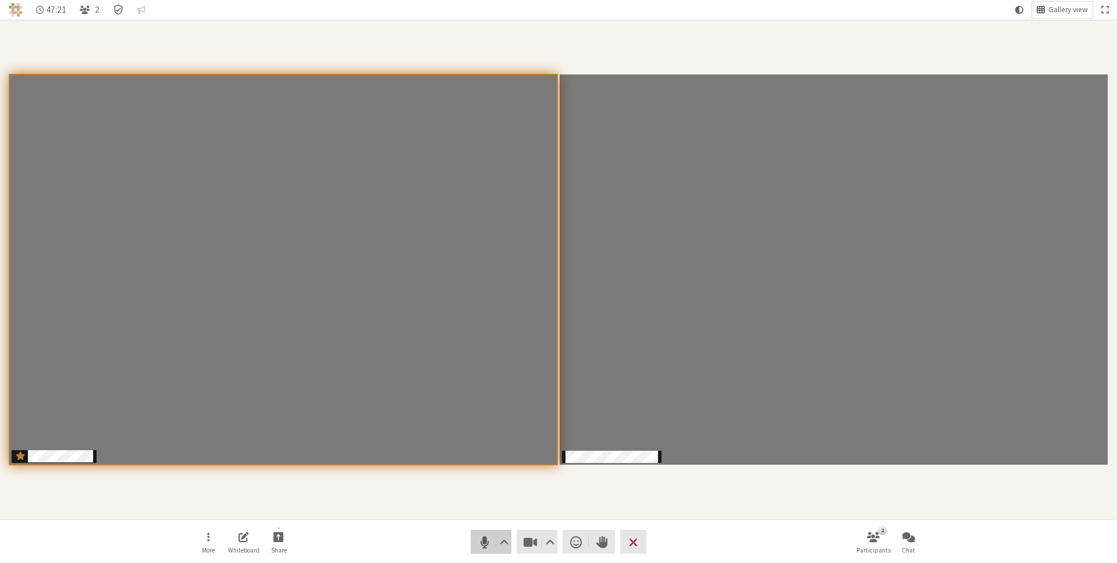
click at [482, 546] on span "Mute (⌘+Shift+A)" at bounding box center [484, 542] width 16 height 16
click at [478, 546] on span "Unmute (⌘+Shift+A)" at bounding box center [484, 542] width 16 height 16
click at [403, 526] on nav "More Whiteboard Share Audio Video Send a reaction Raise hand Leave 2 Participan…" at bounding box center [558, 542] width 733 height 44
click at [404, 489] on div "Participants" at bounding box center [558, 269] width 1101 height 483
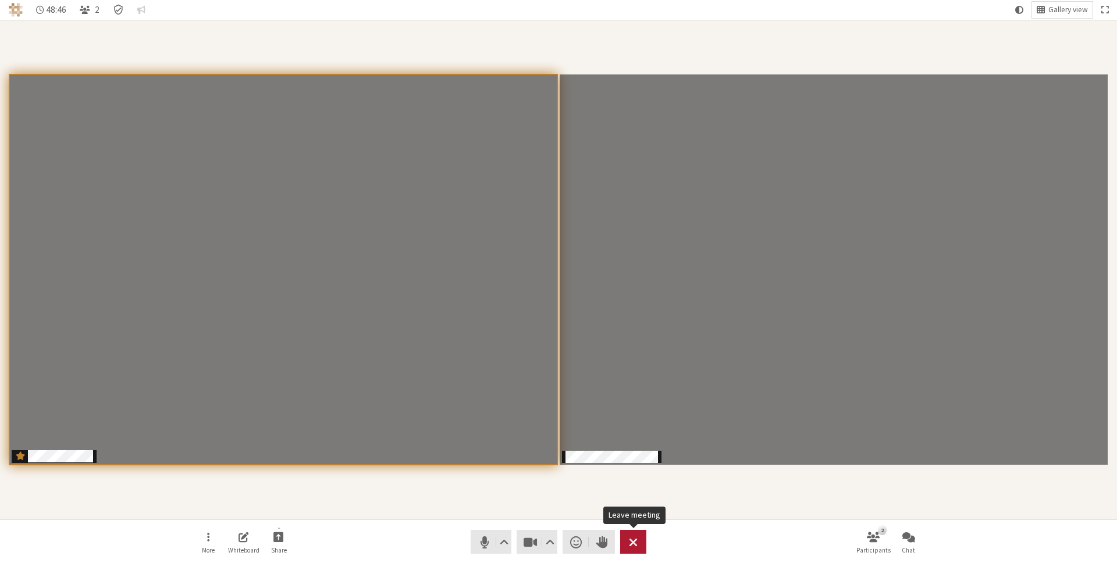
click at [635, 542] on span "Leave meeting" at bounding box center [633, 542] width 9 height 16
